Goal: Communication & Community: Participate in discussion

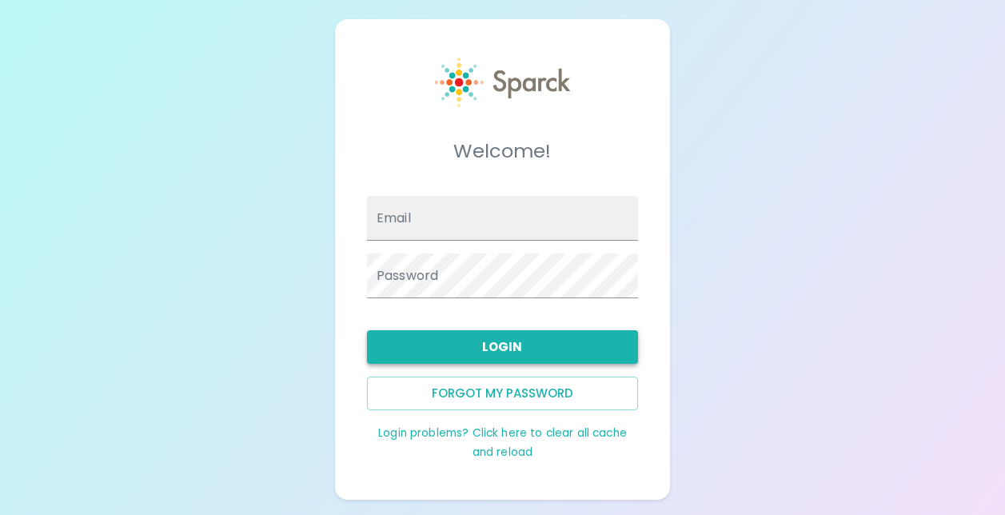
type input "[EMAIL_ADDRESS][DOMAIN_NAME]"
click at [500, 337] on button "Login" at bounding box center [502, 347] width 271 height 34
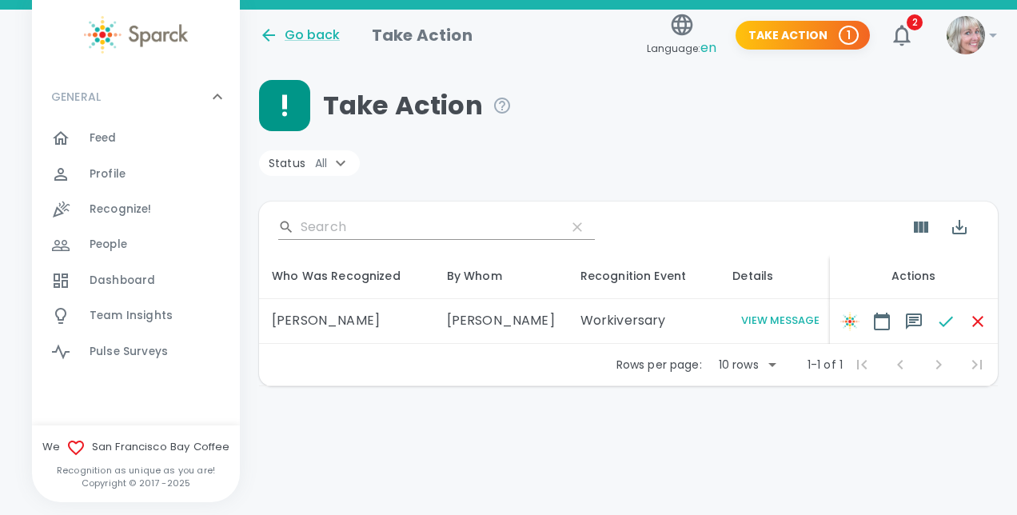
click at [749, 315] on button "View Message" at bounding box center [780, 321] width 96 height 18
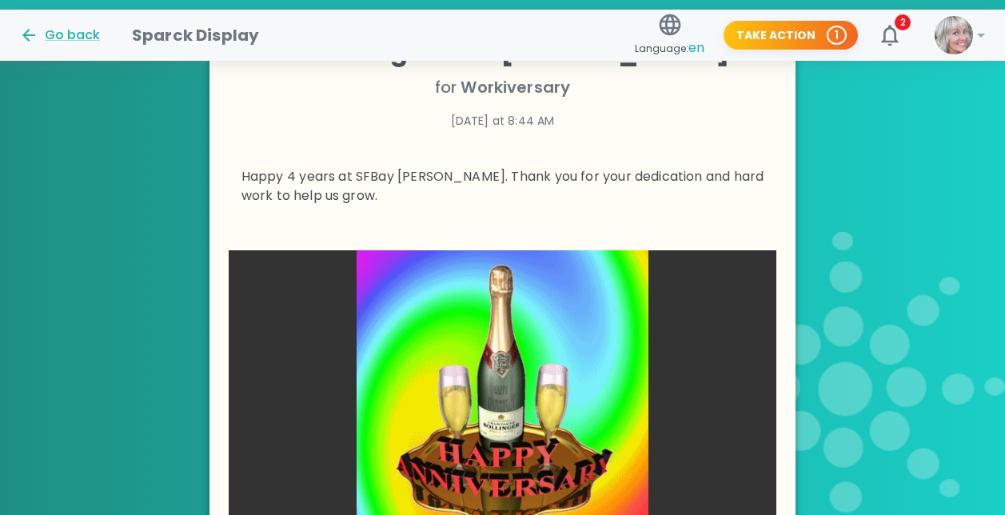
scroll to position [461, 0]
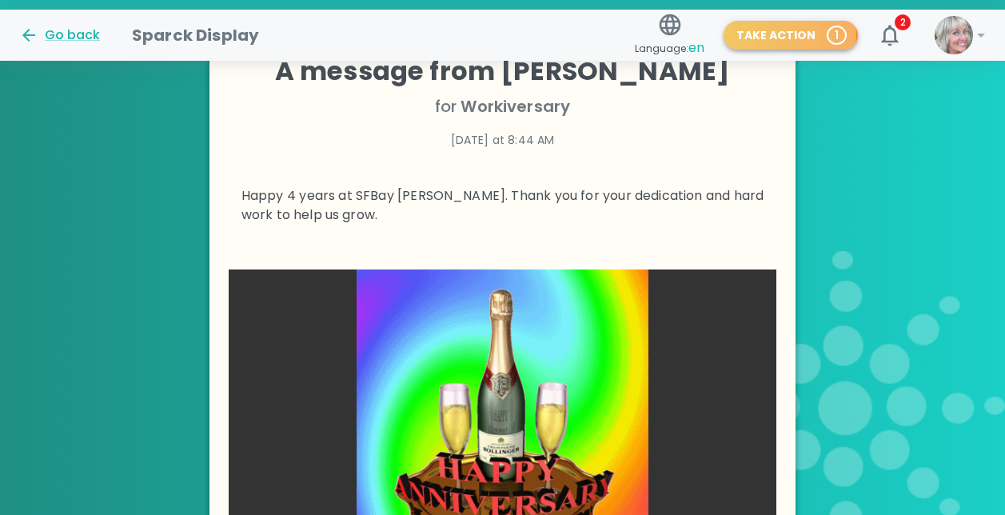
click at [775, 33] on button "Take Action 1" at bounding box center [790, 36] width 134 height 30
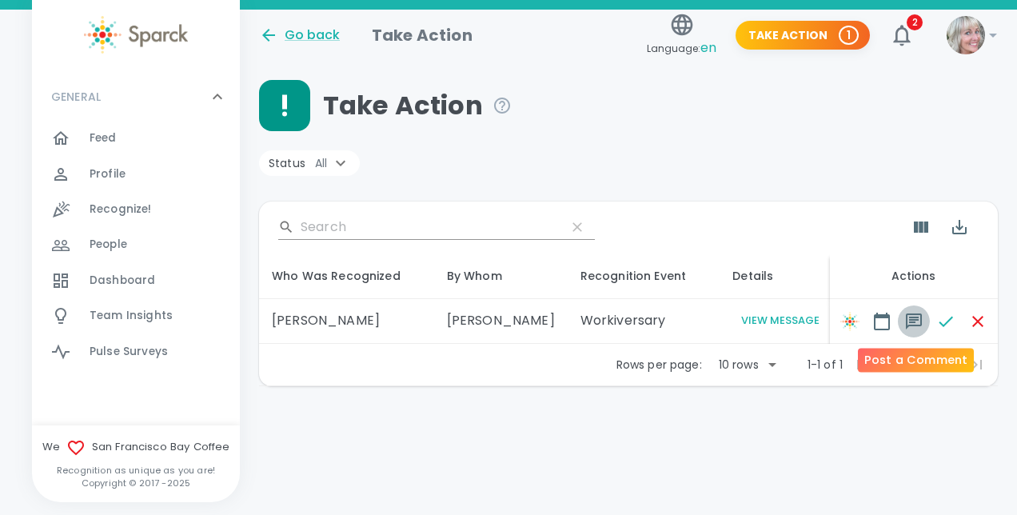
click at [912, 316] on icon "button" at bounding box center [913, 321] width 19 height 19
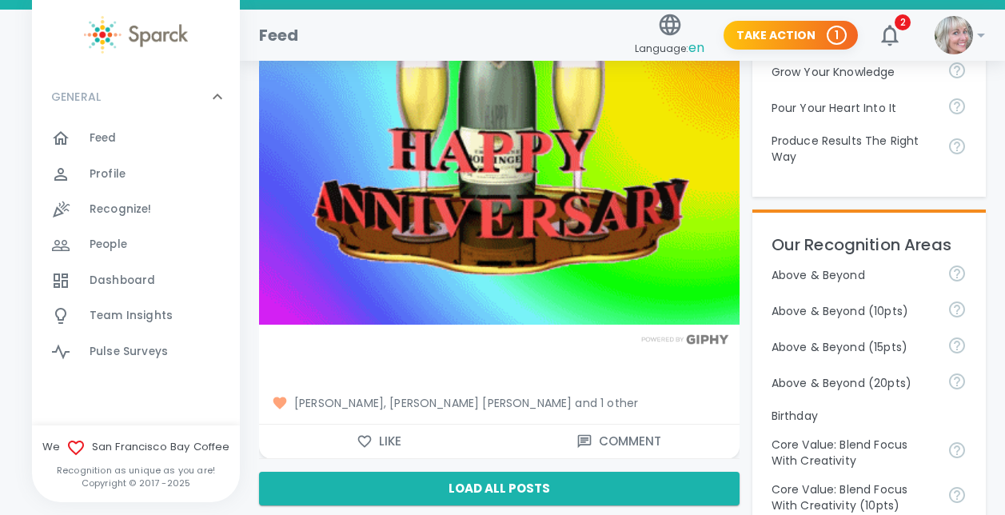
scroll to position [605, 0]
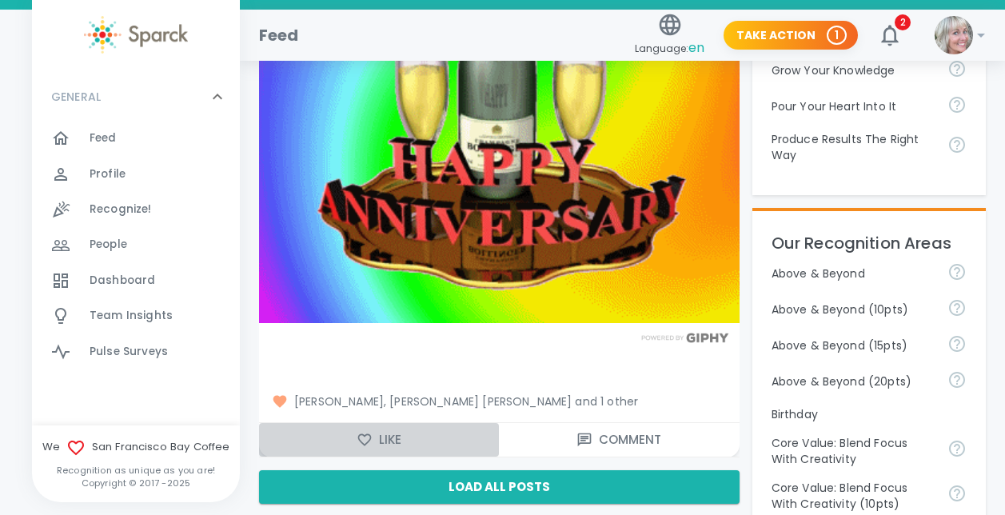
click at [363, 436] on icon "button" at bounding box center [364, 440] width 16 height 16
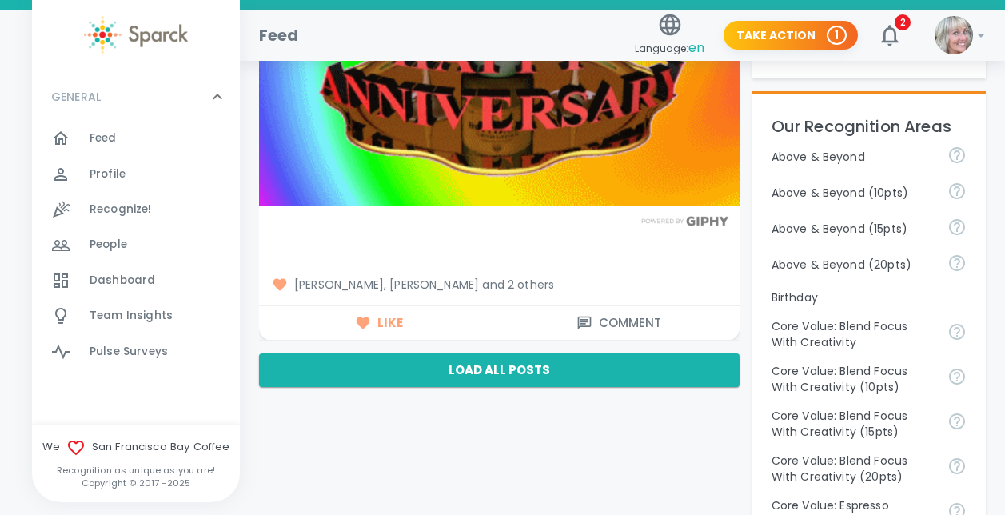
scroll to position [719, 0]
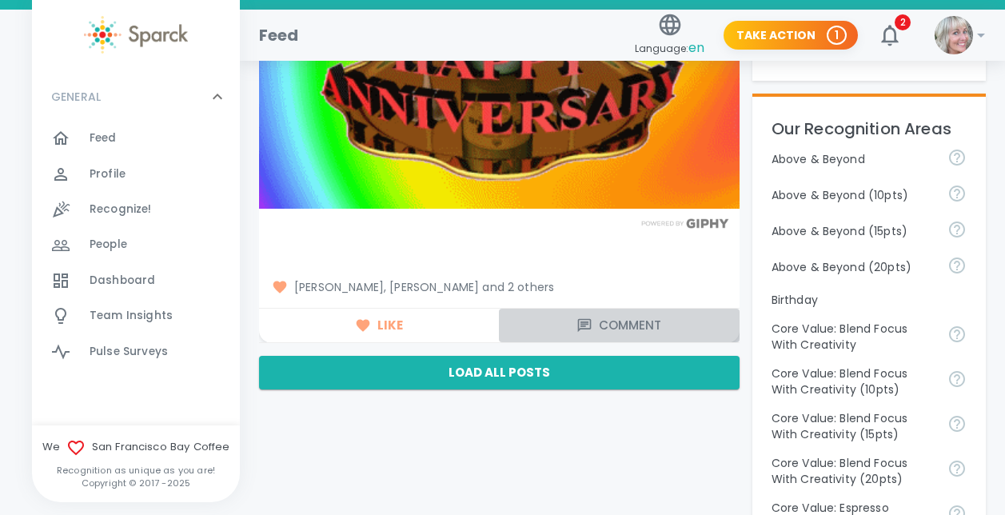
click at [619, 316] on button "Comment" at bounding box center [619, 326] width 240 height 34
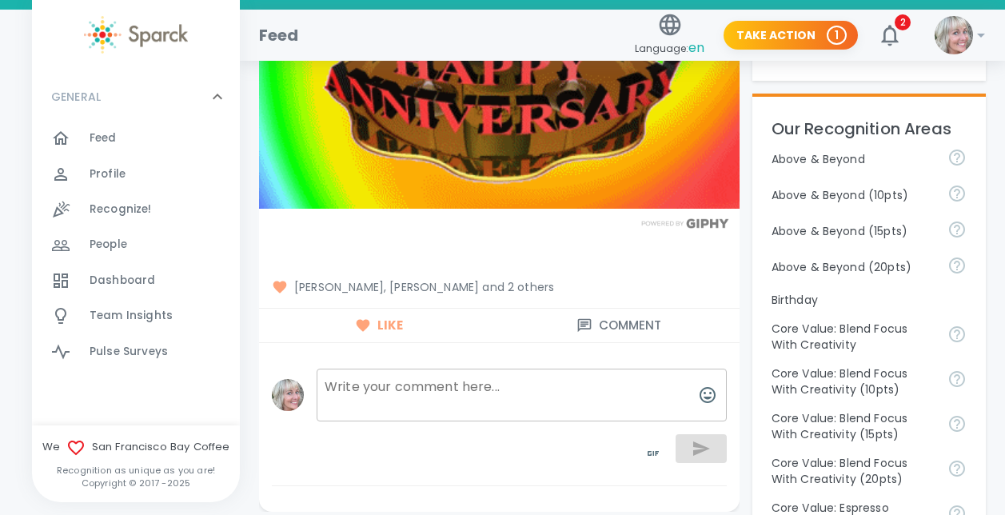
click at [435, 382] on textarea at bounding box center [522, 394] width 410 height 53
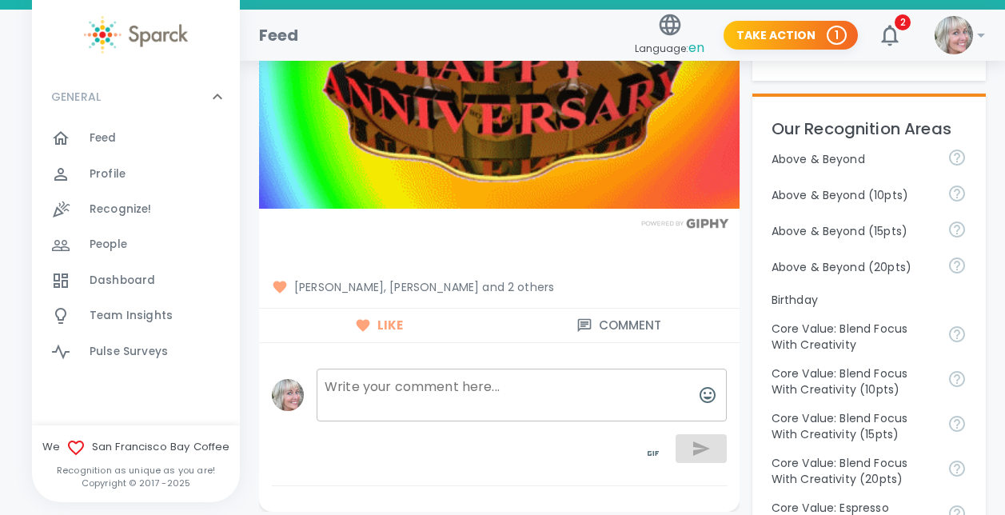
click at [435, 382] on textarea at bounding box center [522, 394] width 410 height 53
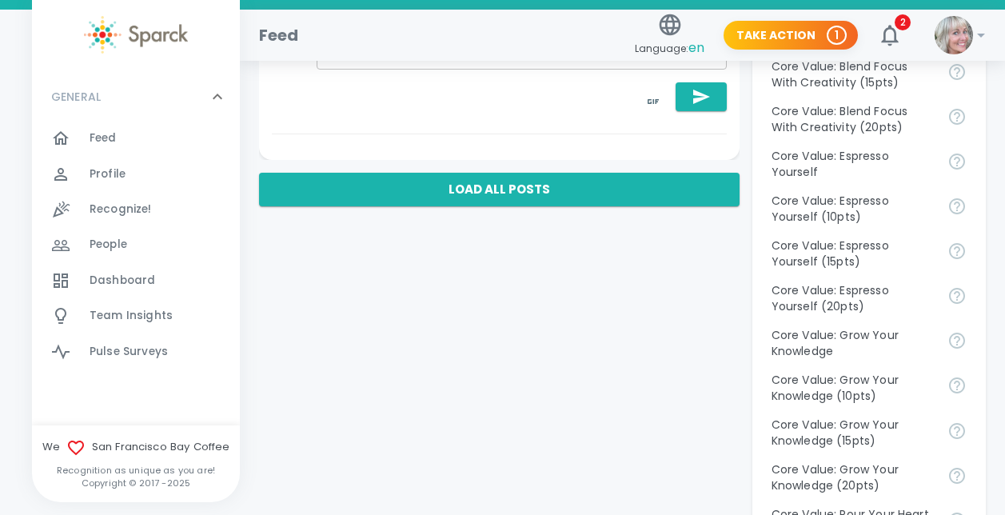
scroll to position [838, 0]
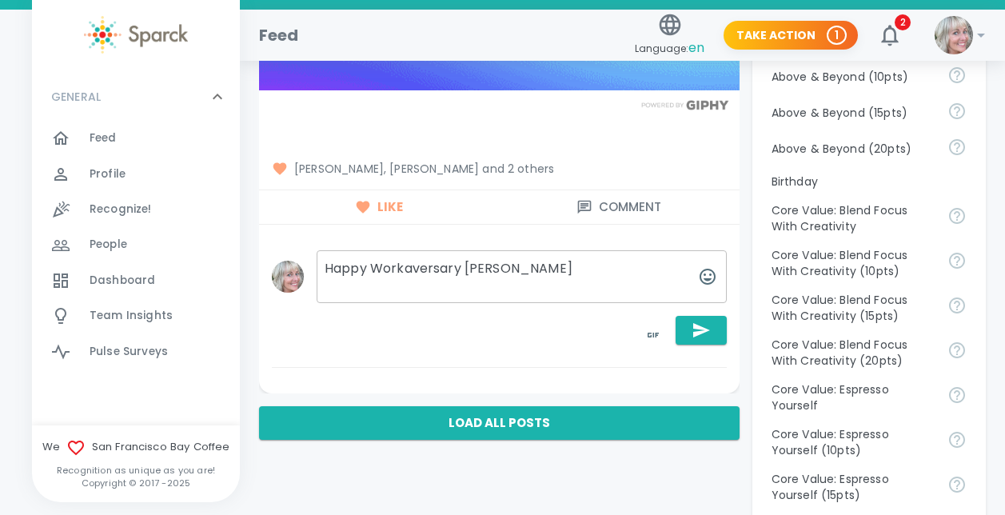
click at [414, 271] on textarea "Happy Workaversary [PERSON_NAME]" at bounding box center [522, 276] width 410 height 53
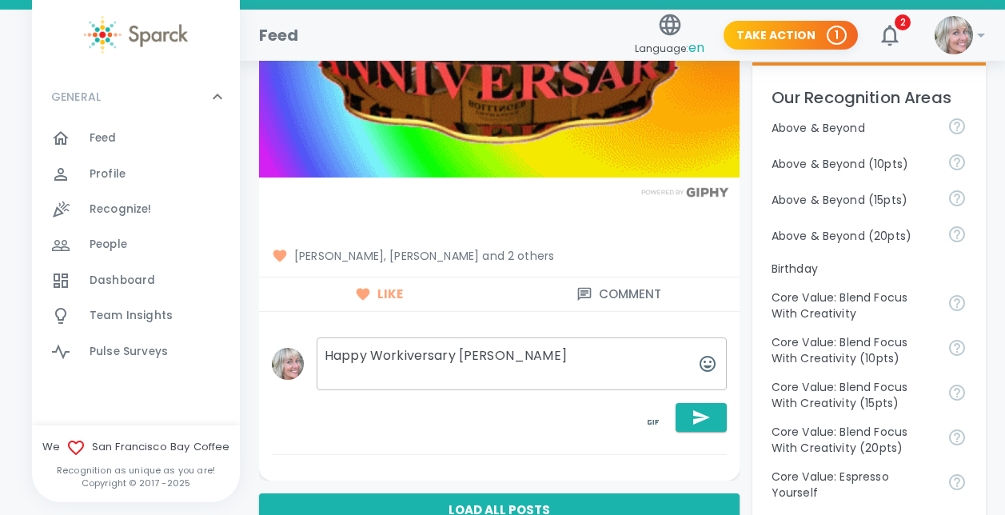
scroll to position [684, 0]
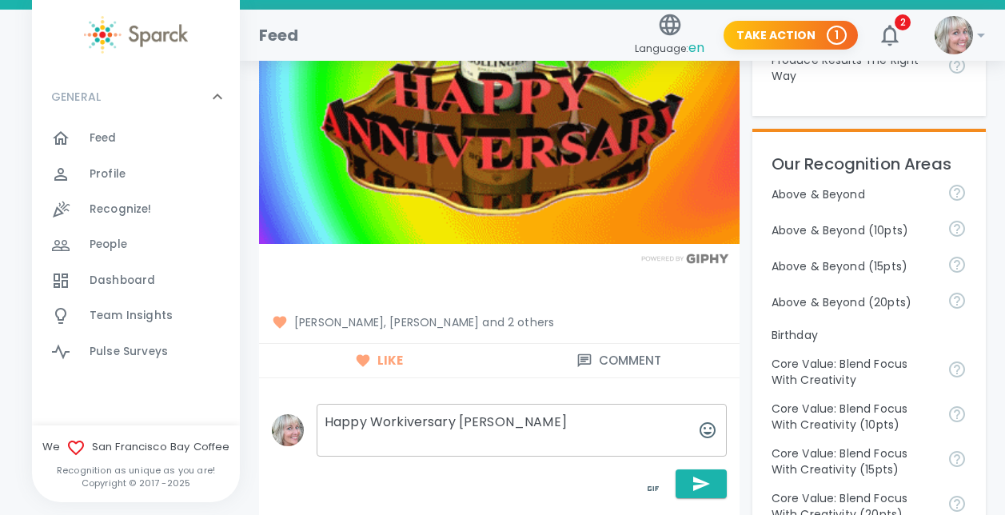
click at [517, 426] on textarea "Happy Workiversary [PERSON_NAME]" at bounding box center [522, 430] width 410 height 53
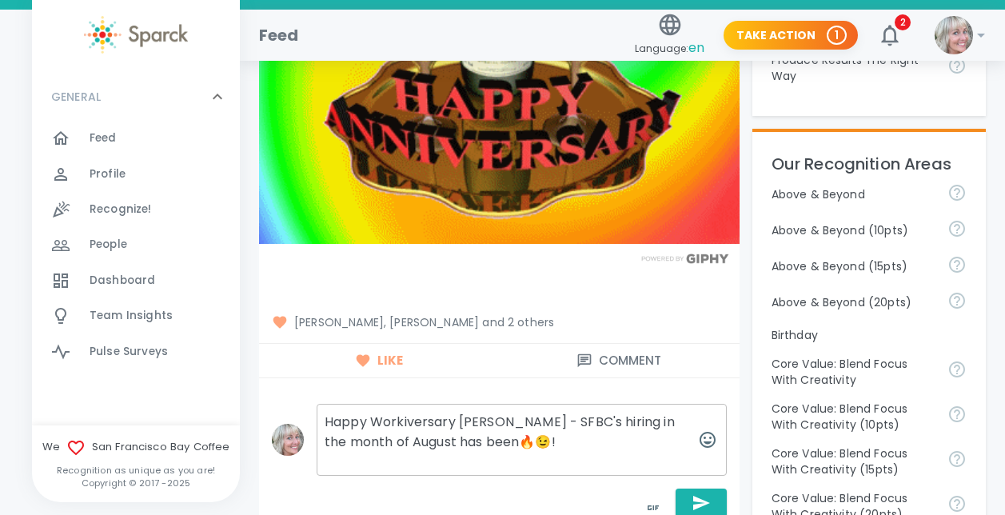
click at [612, 421] on textarea "Happy Workiversary [PERSON_NAME] - SFBC's hiring in the month of August has bee…" at bounding box center [522, 440] width 410 height 72
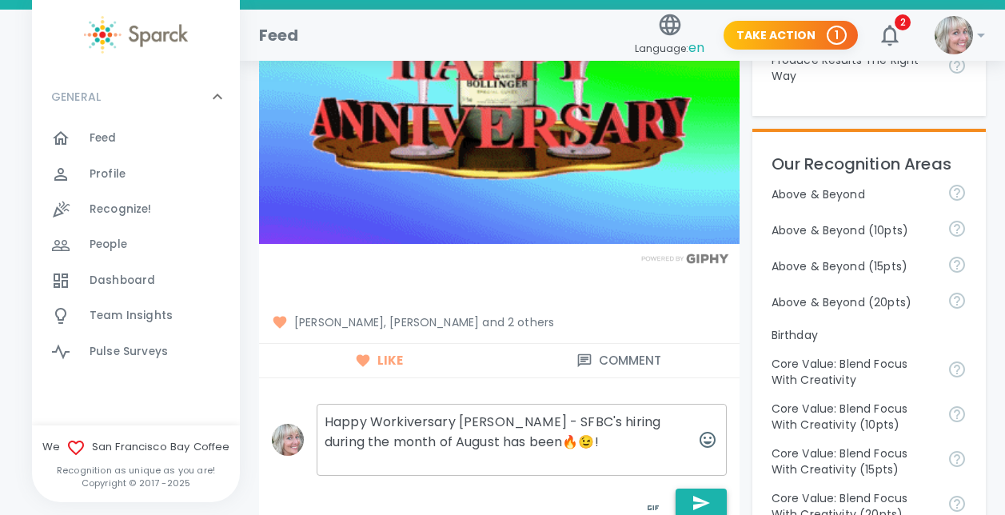
type textarea "Happy Workiversary [PERSON_NAME] - SFBC's hiring during the month of August has…"
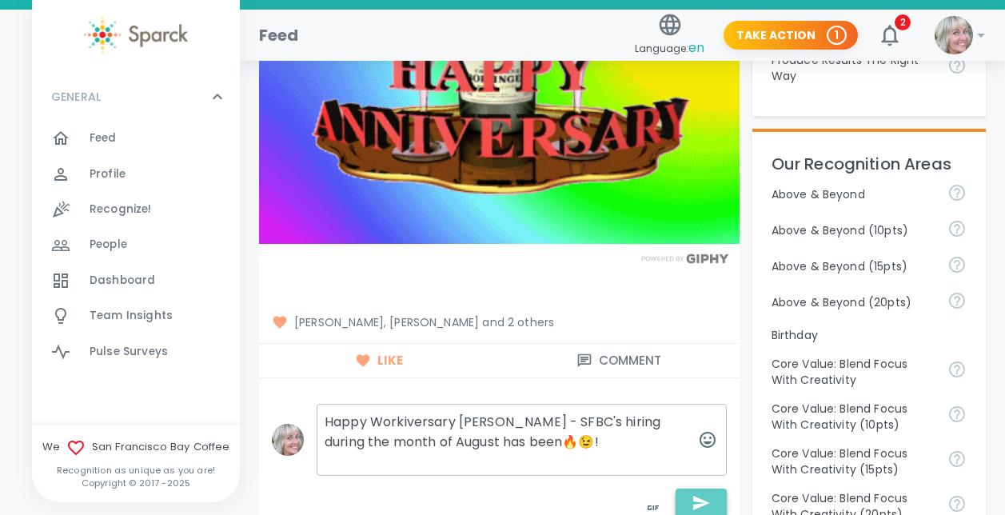
click at [694, 496] on icon "button" at bounding box center [701, 503] width 17 height 14
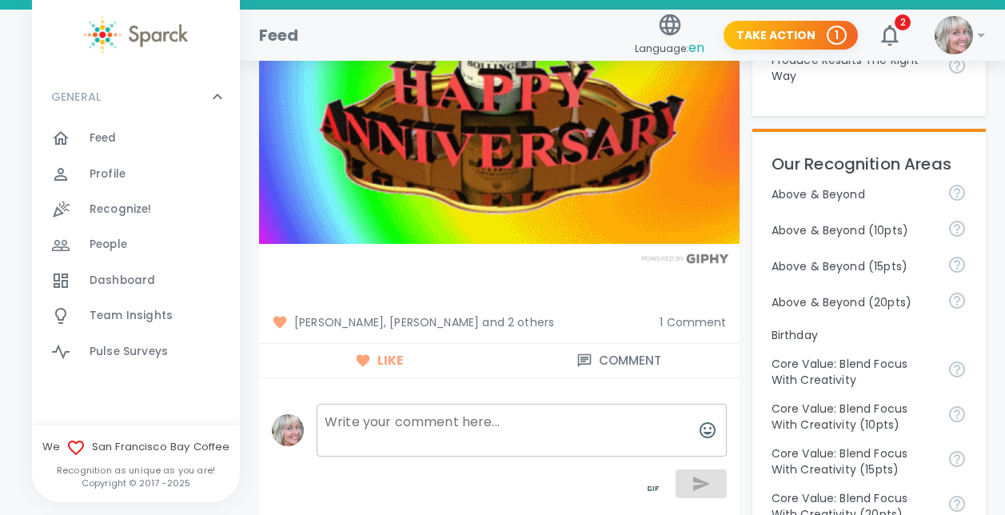
click at [679, 321] on span "1 Comment" at bounding box center [692, 322] width 66 height 16
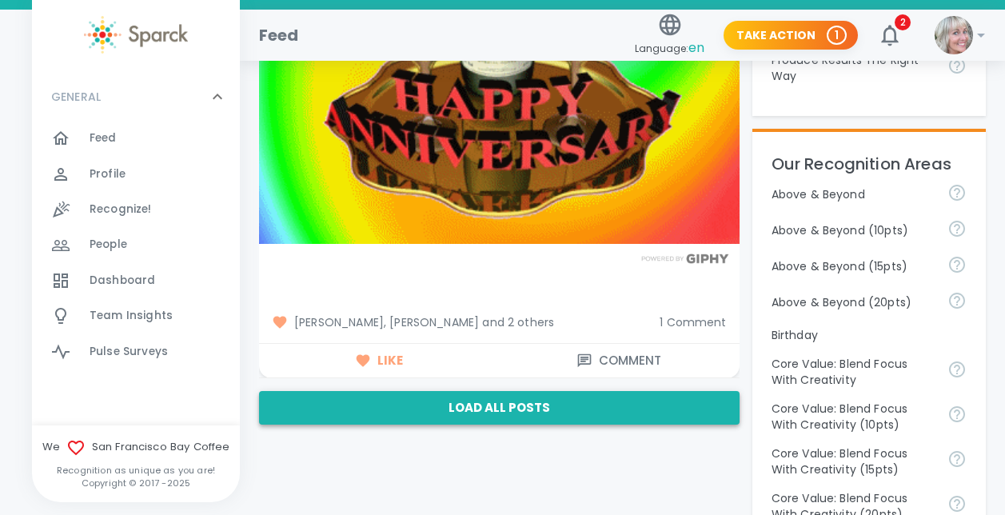
click at [521, 401] on button "Load All Posts" at bounding box center [499, 408] width 480 height 34
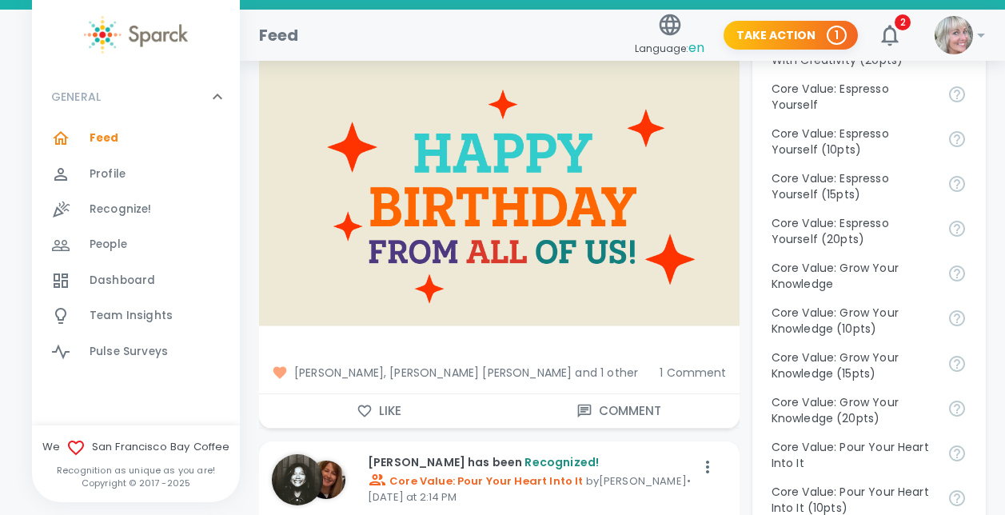
scroll to position [1149, 0]
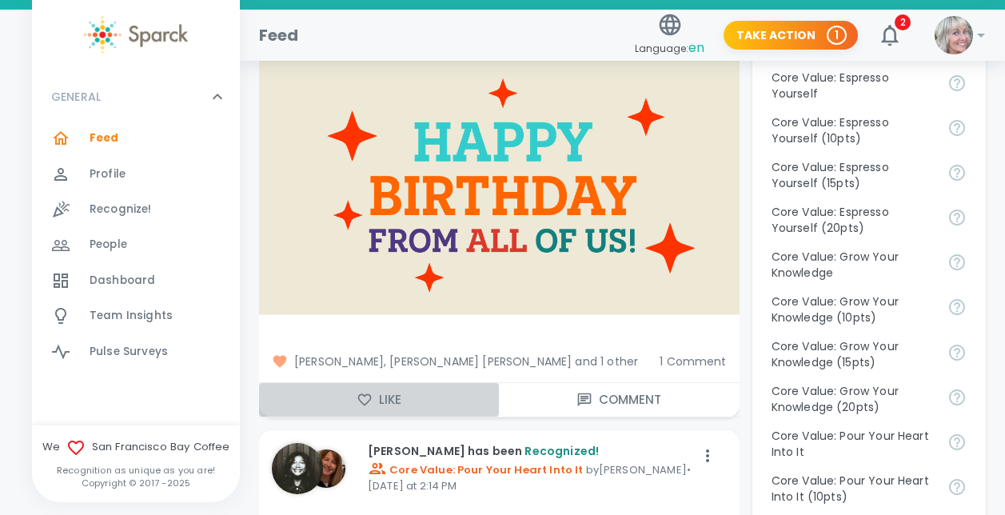
click at [367, 398] on icon "button" at bounding box center [364, 400] width 16 height 16
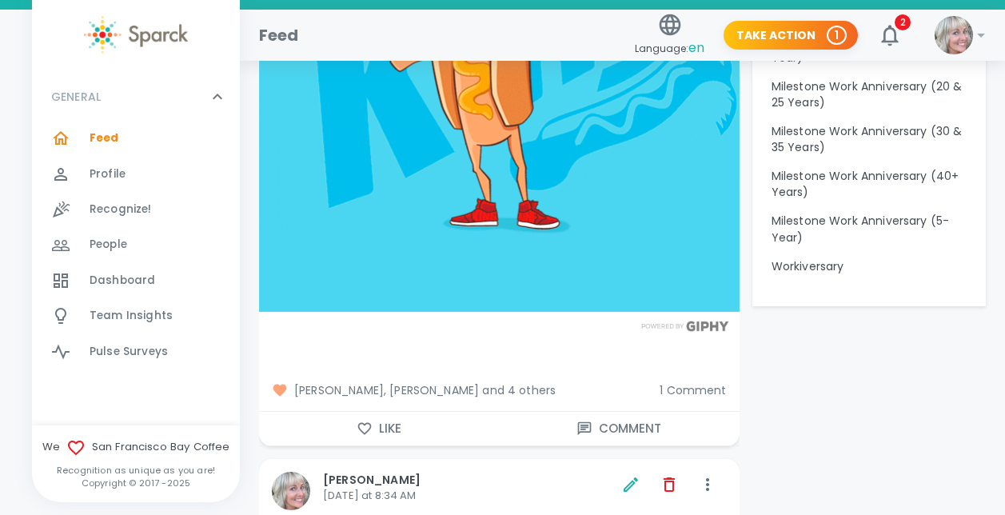
scroll to position [1968, 0]
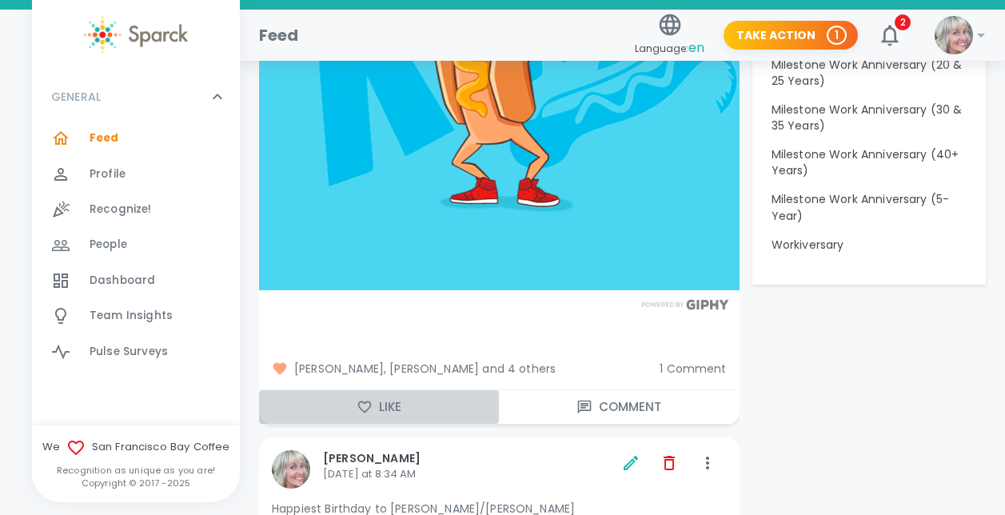
click at [364, 400] on icon "button" at bounding box center [364, 407] width 16 height 16
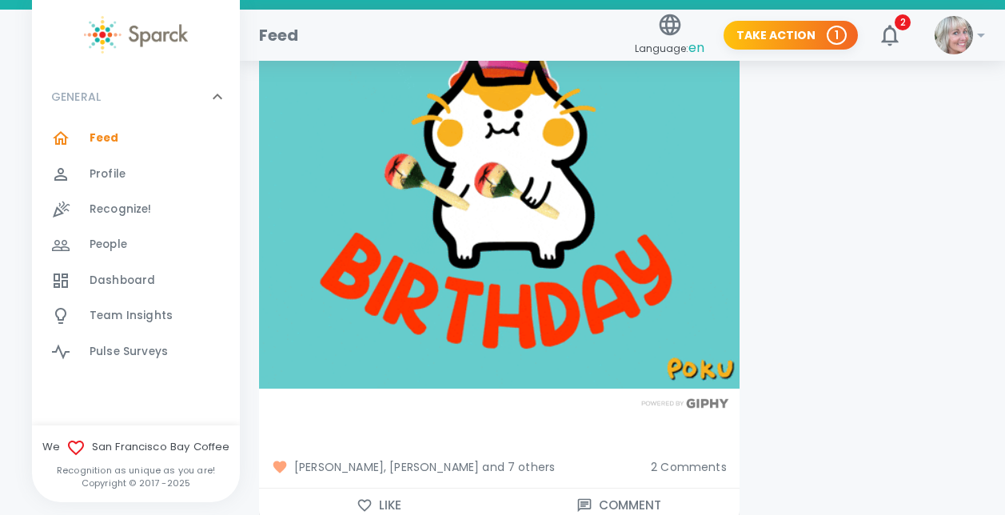
scroll to position [2654, 0]
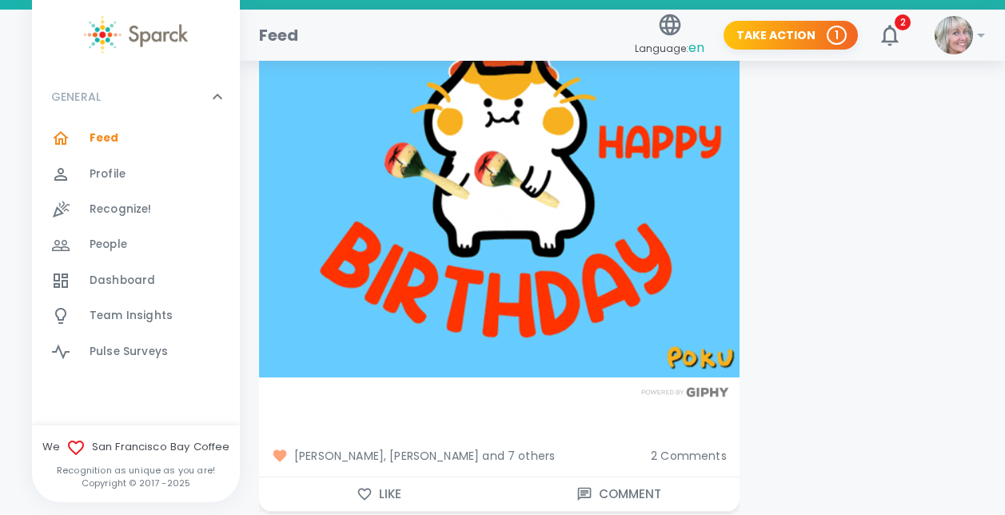
click at [692, 448] on span "2 Comments" at bounding box center [689, 456] width 76 height 16
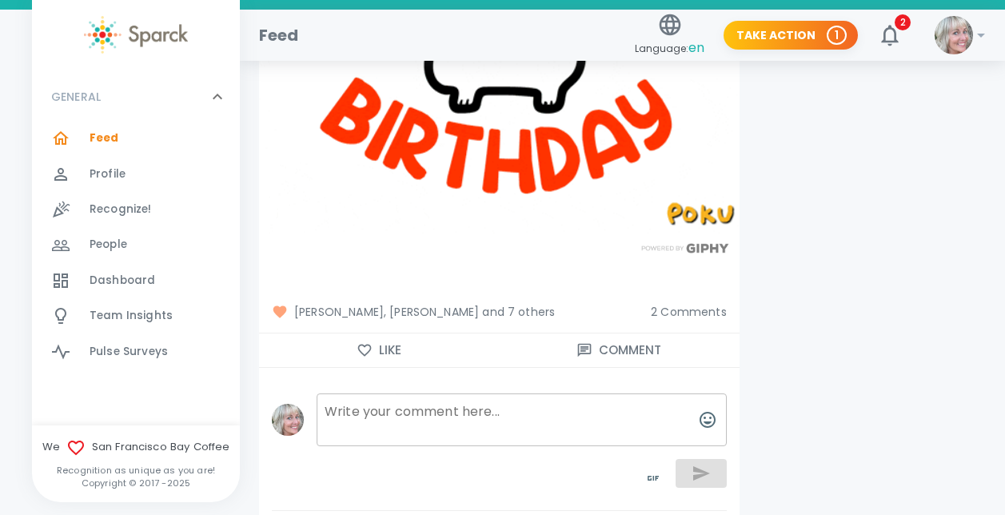
scroll to position [2846, 0]
